Goal: Task Accomplishment & Management: Use online tool/utility

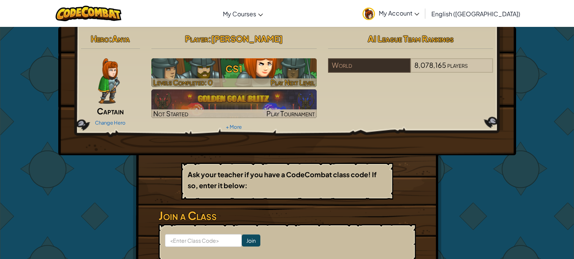
click at [284, 82] on span "Play Next Level" at bounding box center [293, 82] width 44 height 9
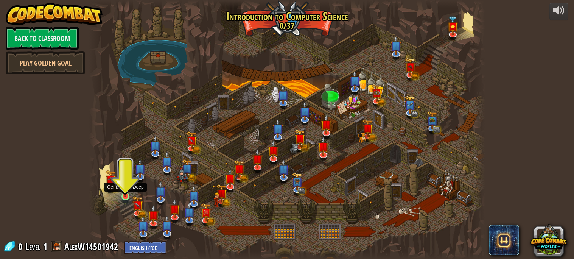
click at [126, 193] on img at bounding box center [125, 186] width 9 height 22
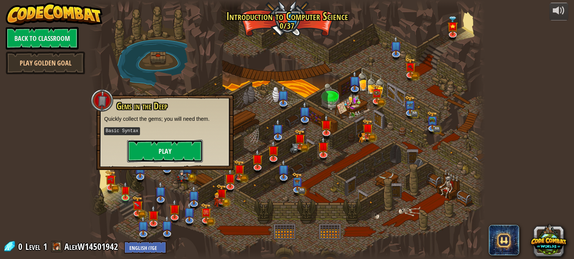
click at [150, 147] on button "Play" at bounding box center [165, 151] width 76 height 23
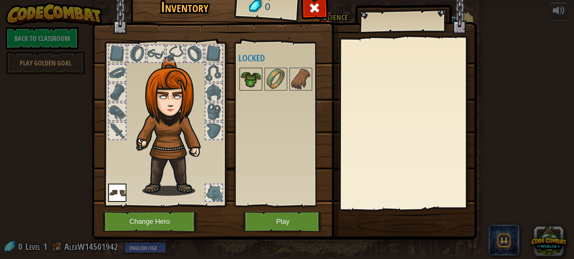
click at [253, 72] on img at bounding box center [250, 79] width 21 height 21
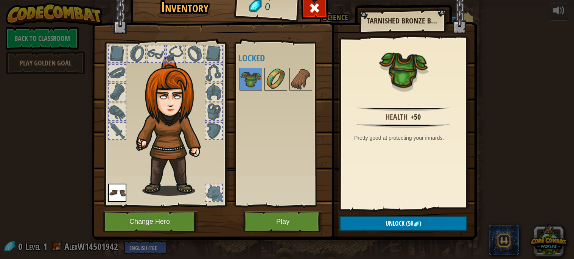
click at [275, 80] on img at bounding box center [275, 79] width 21 height 21
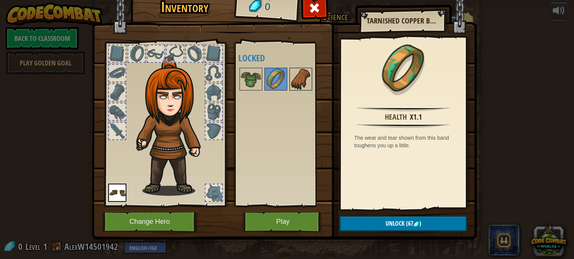
click at [305, 83] on img at bounding box center [300, 79] width 21 height 21
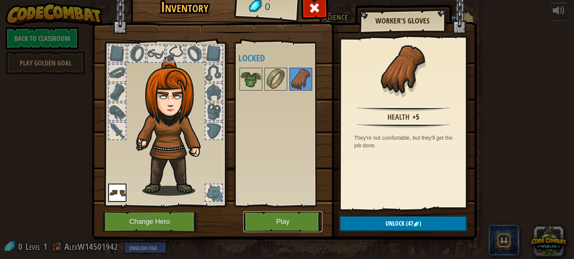
click at [288, 226] on button "Play" at bounding box center [283, 221] width 79 height 21
